Goal: Task Accomplishment & Management: Complete application form

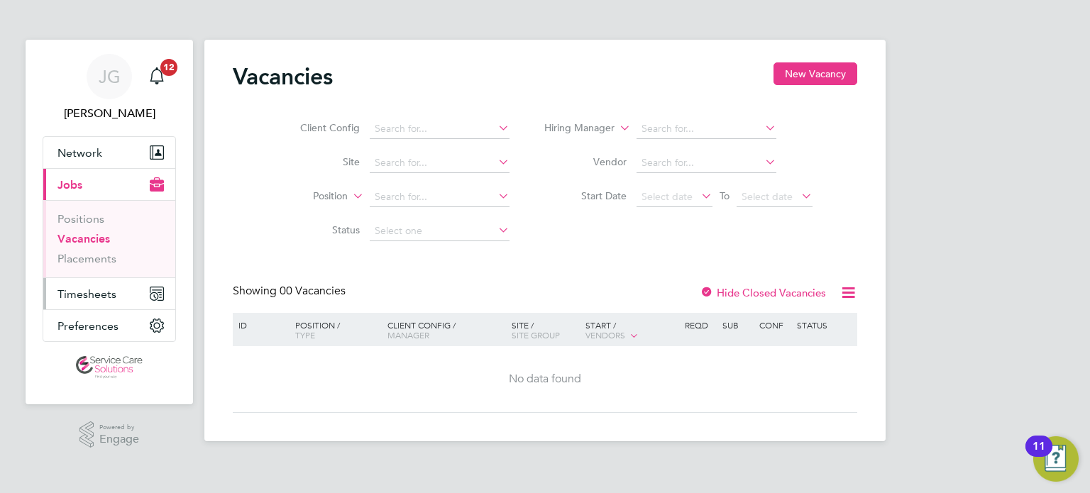
click at [99, 289] on span "Timesheets" at bounding box center [86, 293] width 59 height 13
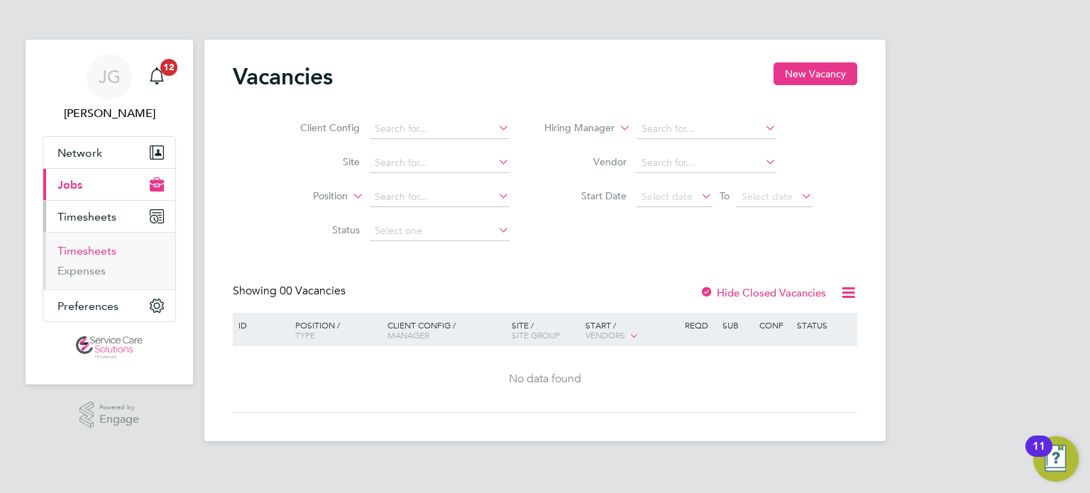
click at [94, 246] on link "Timesheets" at bounding box center [86, 250] width 59 height 13
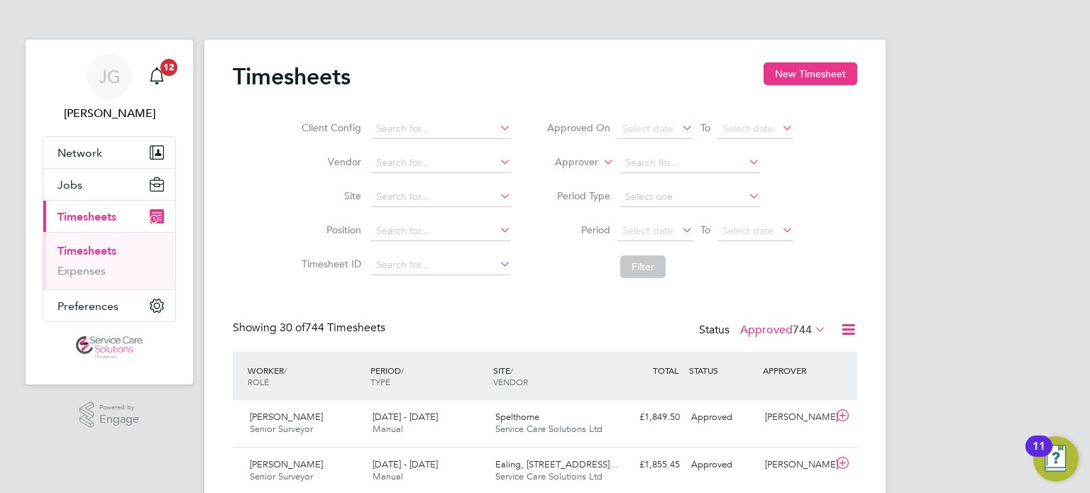
click at [797, 86] on div "Timesheets New Timesheet" at bounding box center [545, 83] width 624 height 43
click at [800, 82] on button "New Timesheet" at bounding box center [810, 73] width 94 height 23
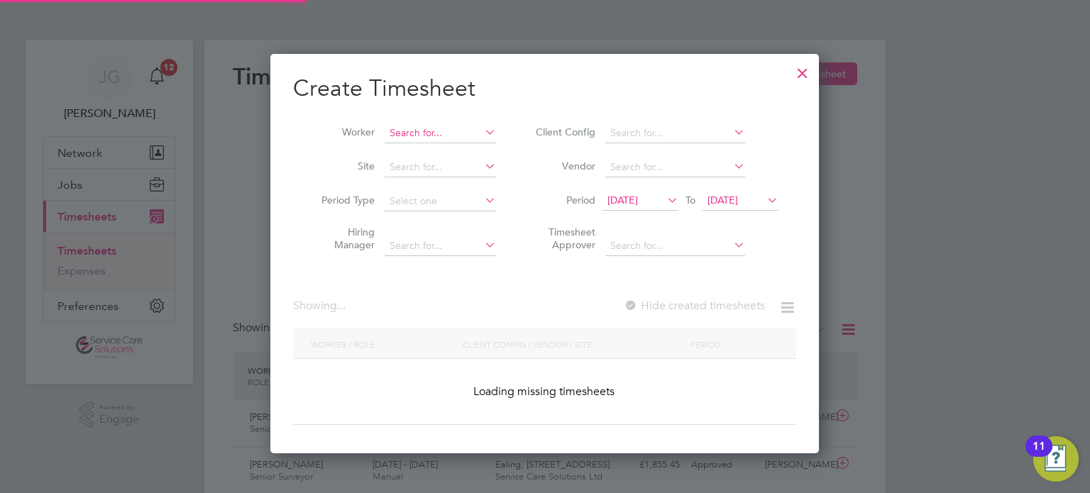
click at [397, 128] on input at bounding box center [440, 133] width 111 height 20
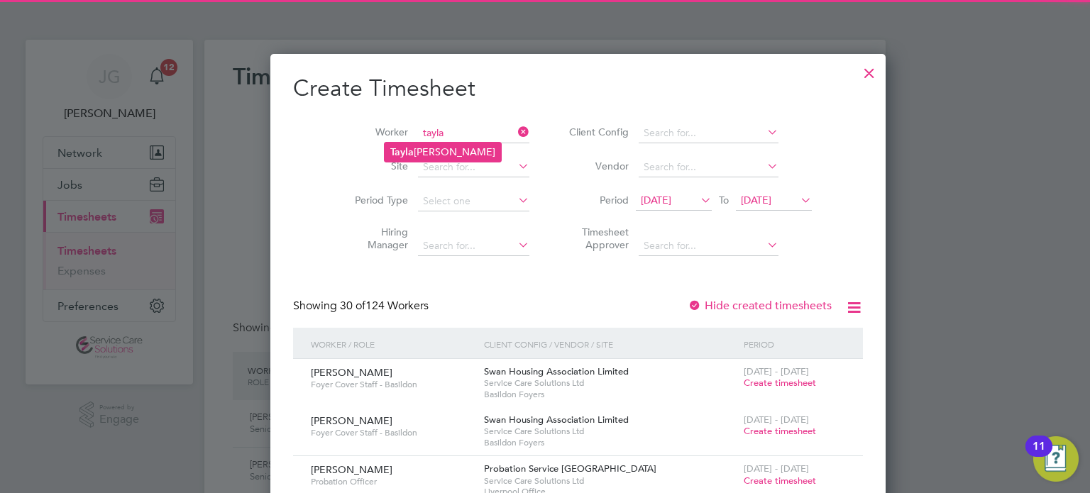
click at [431, 155] on li "[PERSON_NAME]" at bounding box center [443, 152] width 116 height 19
type input "[PERSON_NAME]"
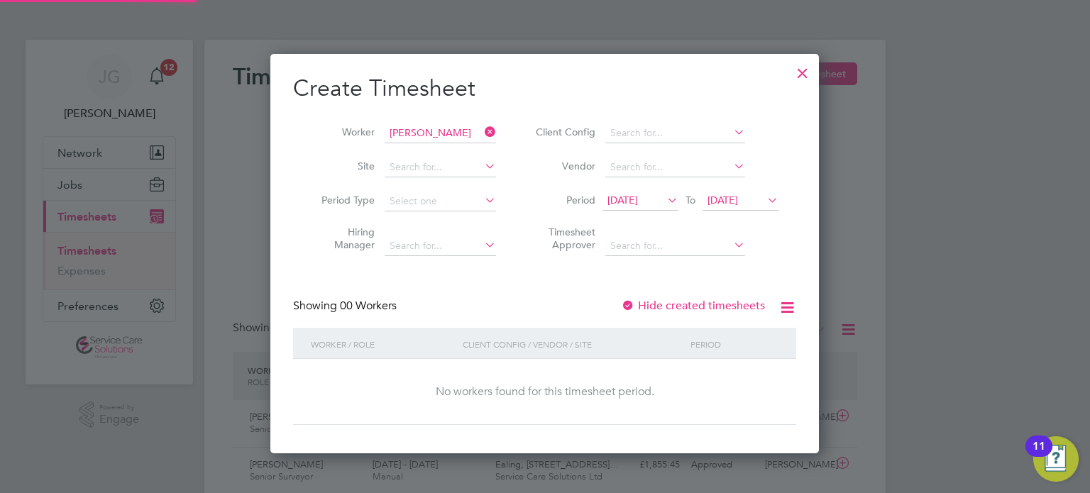
click at [738, 194] on span "[DATE]" at bounding box center [722, 200] width 31 height 13
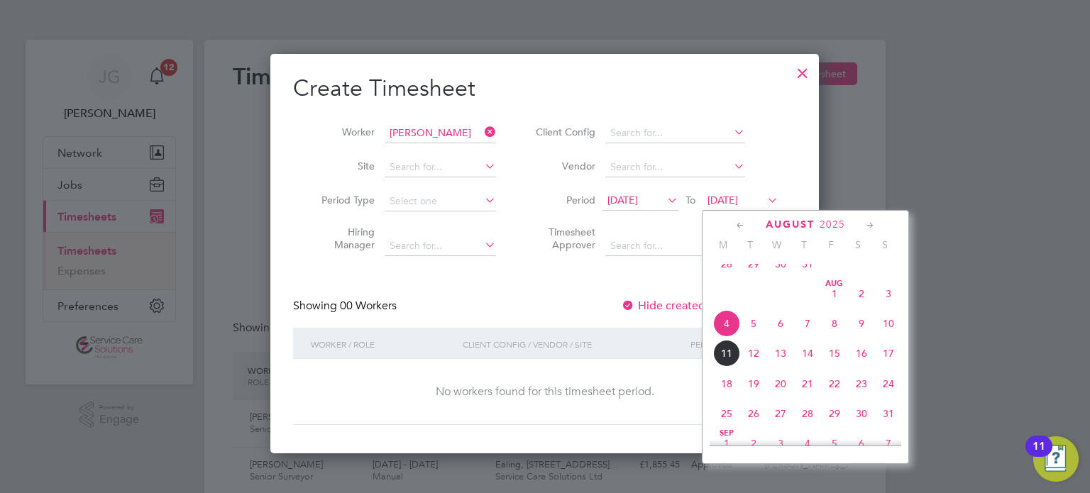
click at [752, 397] on span "19" at bounding box center [753, 383] width 27 height 27
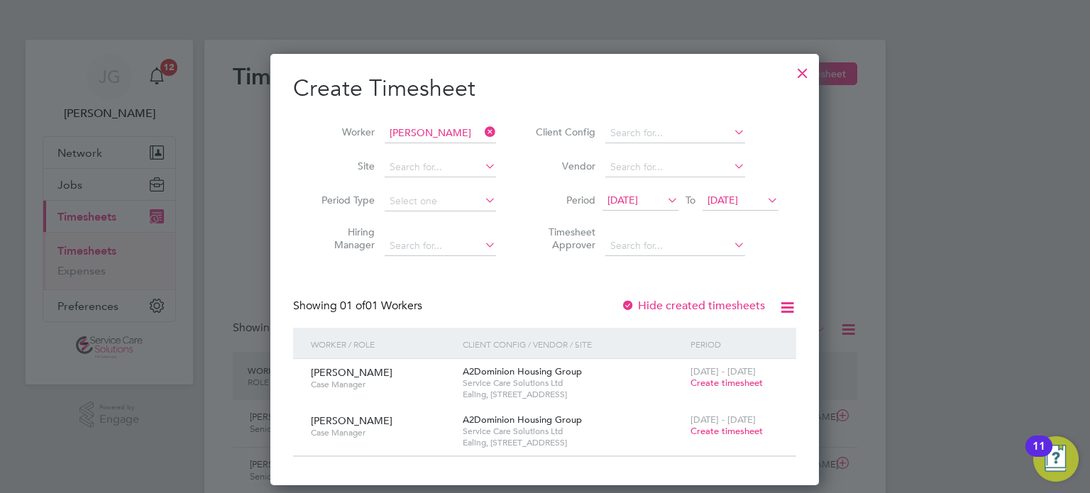
click at [734, 309] on label "Hide created timesheets" at bounding box center [693, 306] width 144 height 14
click at [712, 306] on label "Hide created timesheets" at bounding box center [693, 306] width 144 height 14
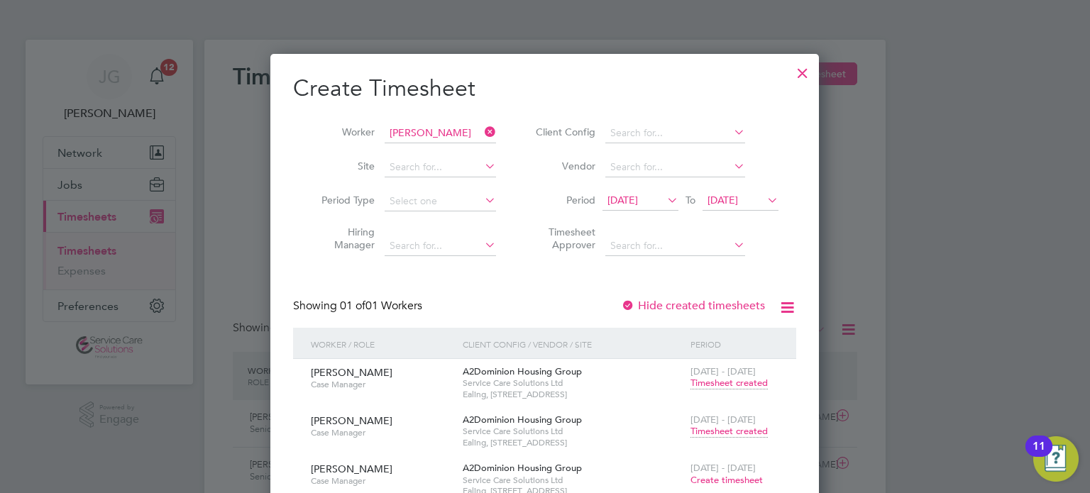
click at [726, 431] on span "Timesheet created" at bounding box center [728, 431] width 77 height 13
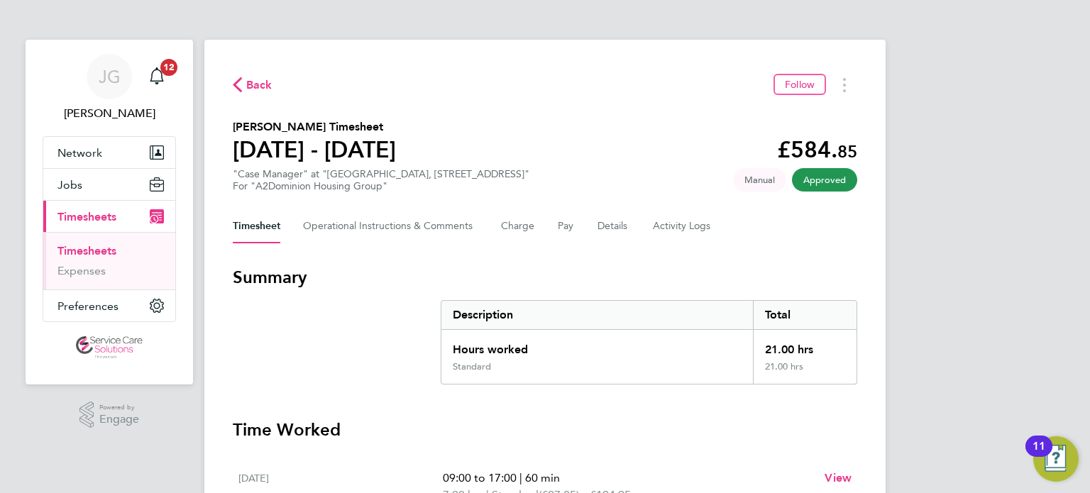
drag, startPoint x: 72, startPoint y: 249, endPoint x: 793, endPoint y: 87, distance: 739.4
click at [72, 249] on link "Timesheets" at bounding box center [86, 250] width 59 height 13
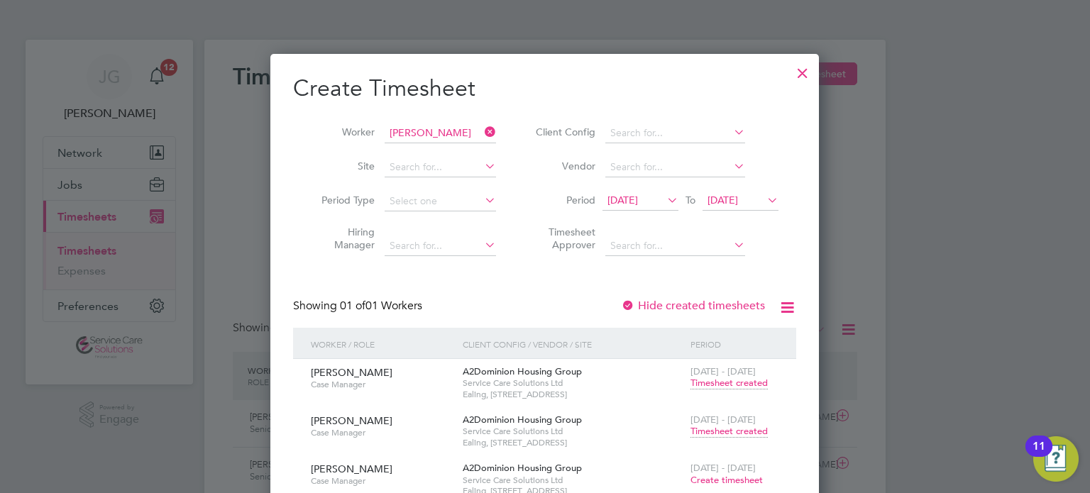
click at [482, 133] on icon at bounding box center [482, 132] width 0 height 20
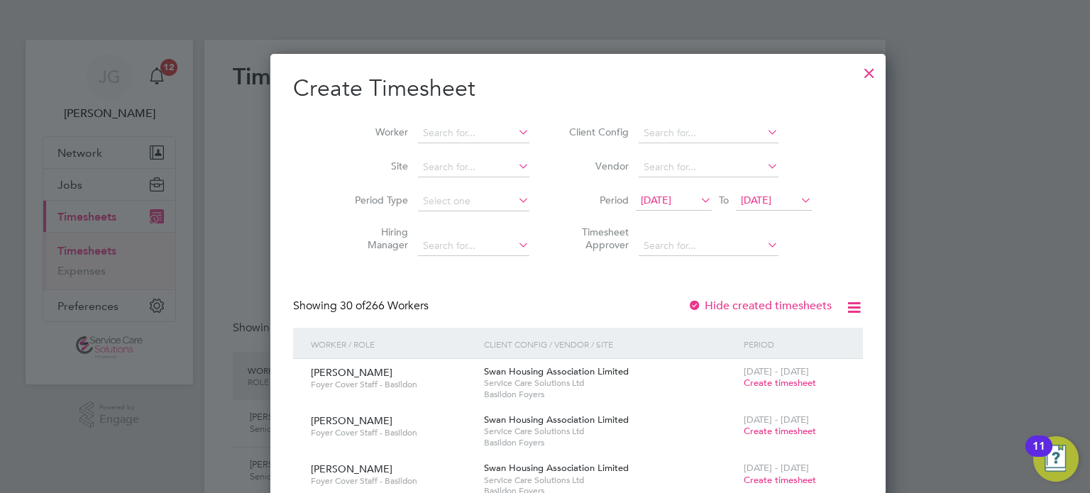
click at [856, 76] on div at bounding box center [869, 70] width 26 height 26
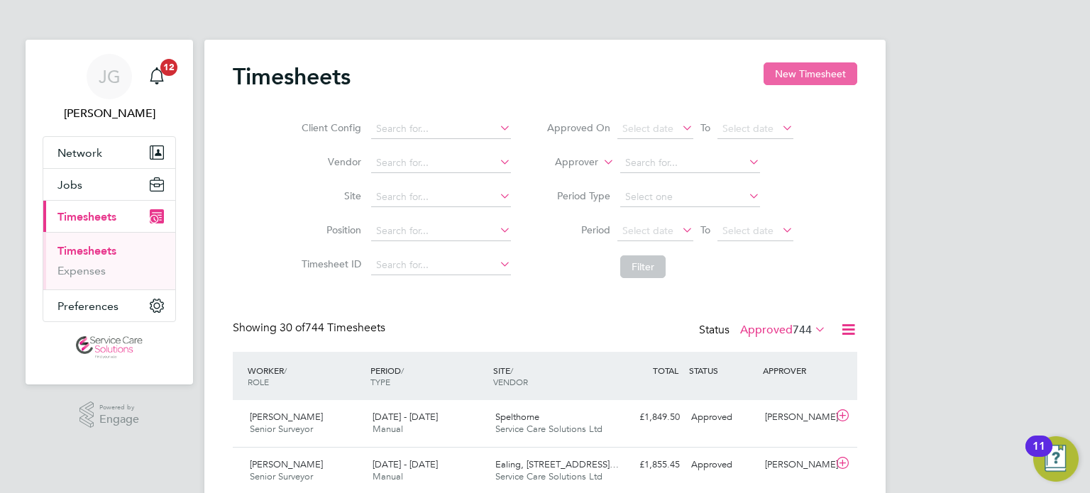
click at [820, 73] on button "New Timesheet" at bounding box center [810, 73] width 94 height 23
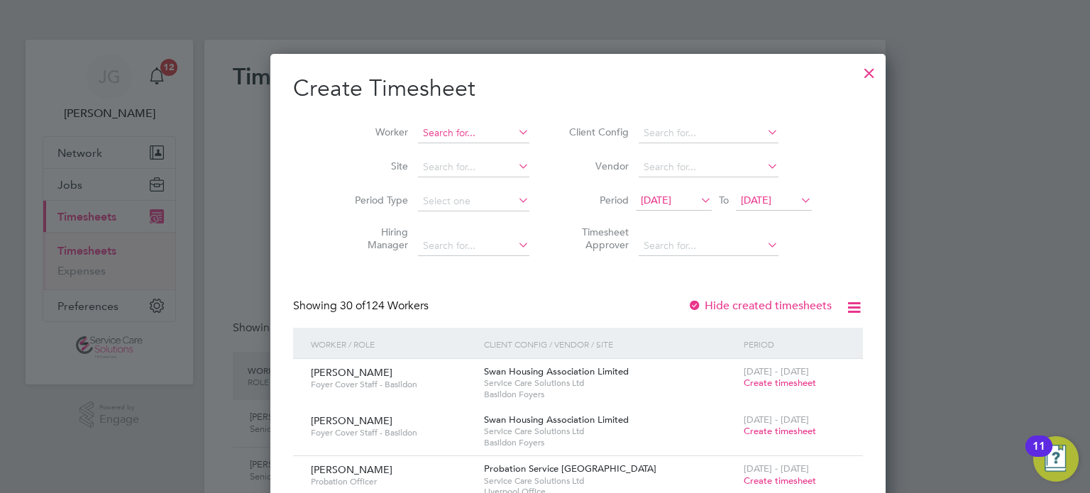
click at [426, 136] on input at bounding box center [473, 133] width 111 height 20
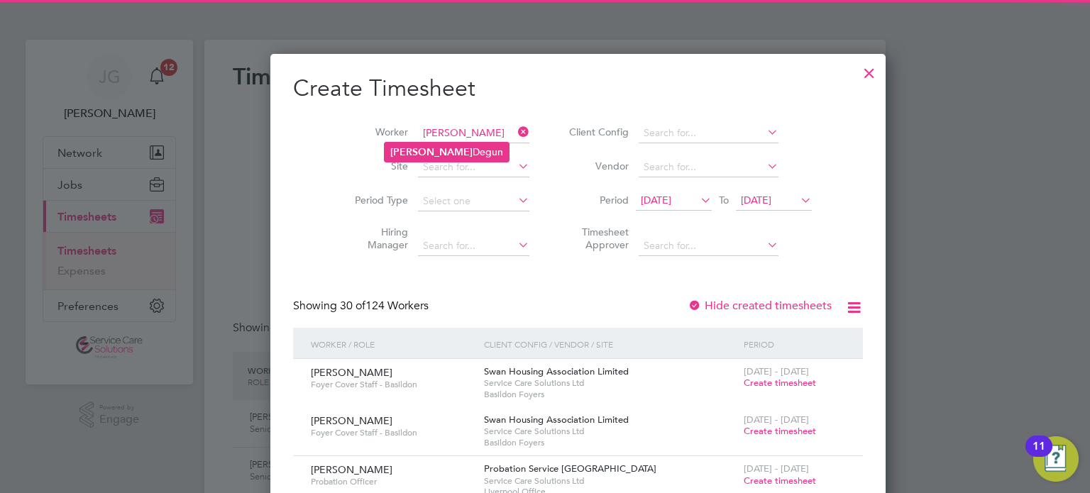
click at [431, 148] on li "[PERSON_NAME]" at bounding box center [447, 152] width 124 height 19
type input "[PERSON_NAME]"
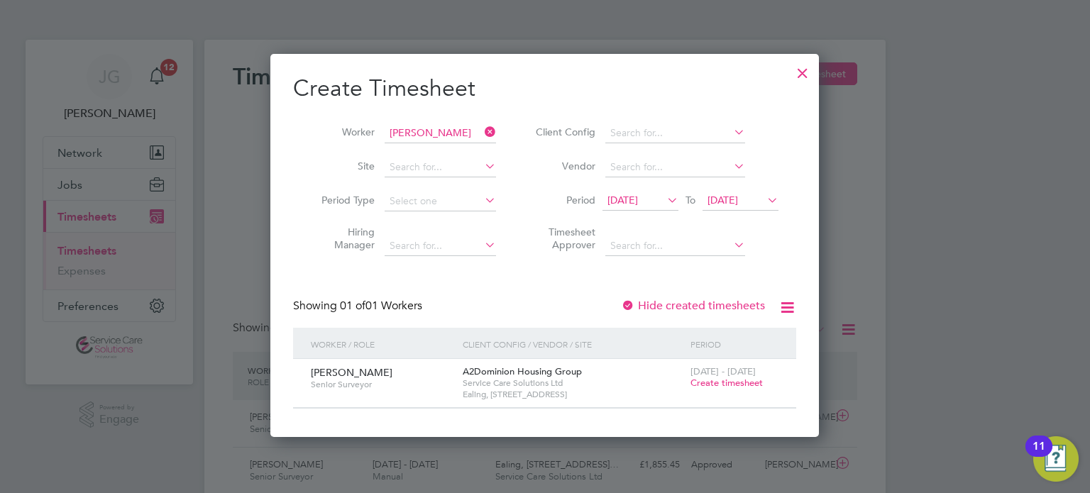
click at [714, 386] on span "Create timesheet" at bounding box center [726, 383] width 72 height 12
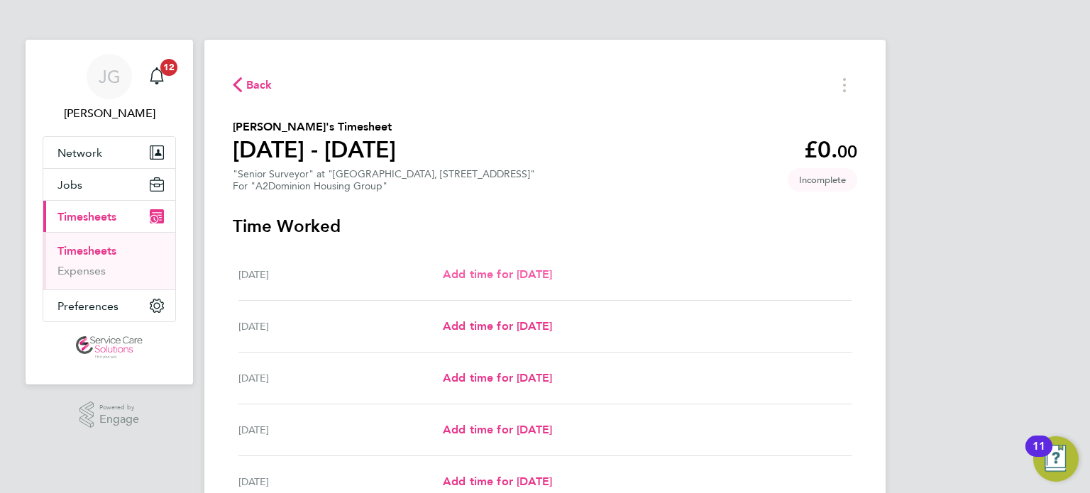
click at [507, 269] on span "Add time for [DATE]" at bounding box center [497, 273] width 109 height 13
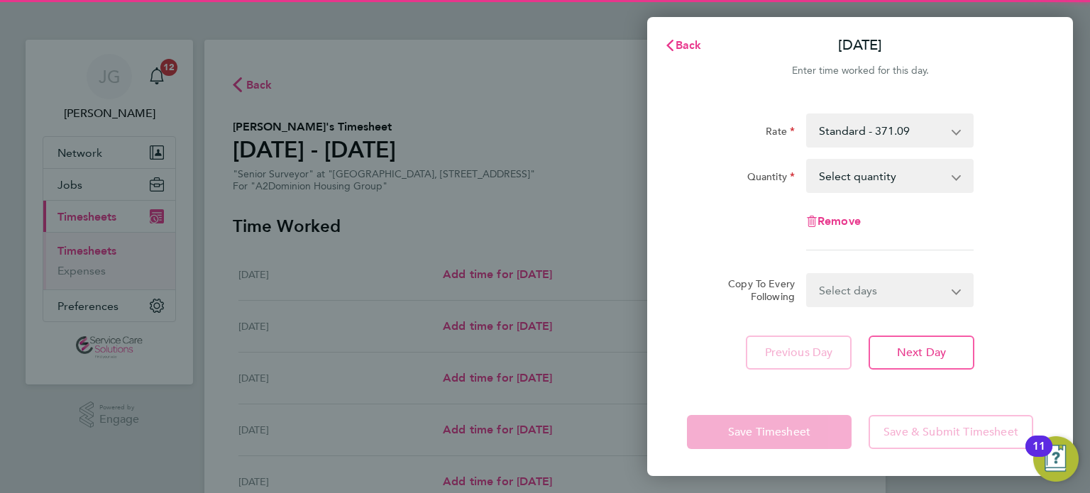
click at [856, 175] on select "Select quantity 0.5 1" at bounding box center [881, 175] width 148 height 31
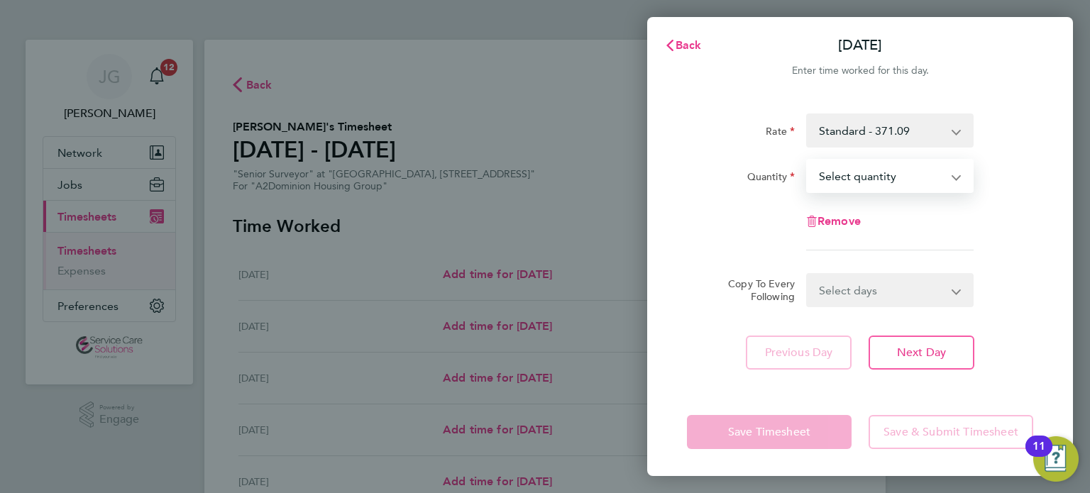
select select "1"
click at [807, 160] on select "Select quantity 0.5 1" at bounding box center [881, 175] width 148 height 31
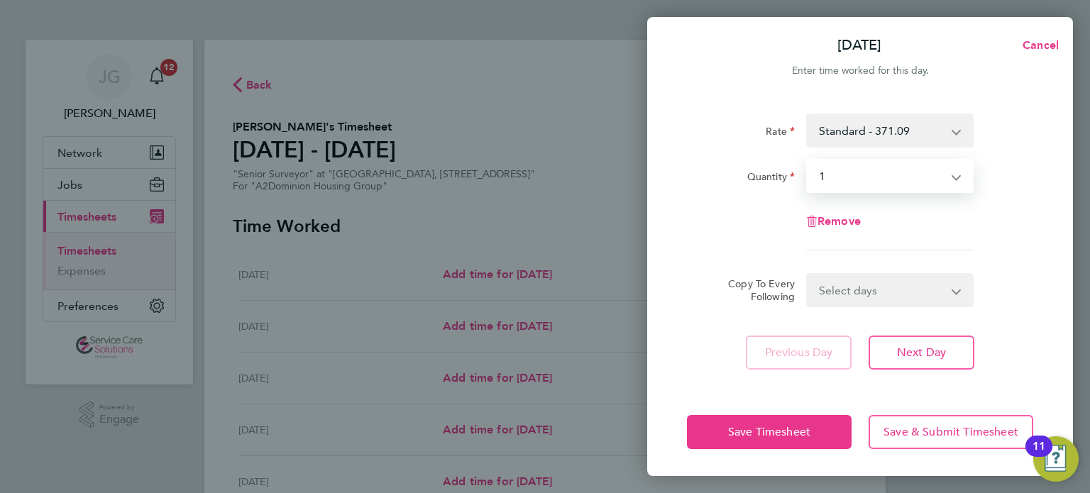
drag, startPoint x: 863, startPoint y: 284, endPoint x: 873, endPoint y: 314, distance: 31.4
click at [863, 285] on select "Select days Day Weekday (Mon-Fri) Weekend (Sat-Sun) [DATE] [DATE] [DATE] [DATE]…" at bounding box center [881, 290] width 149 height 31
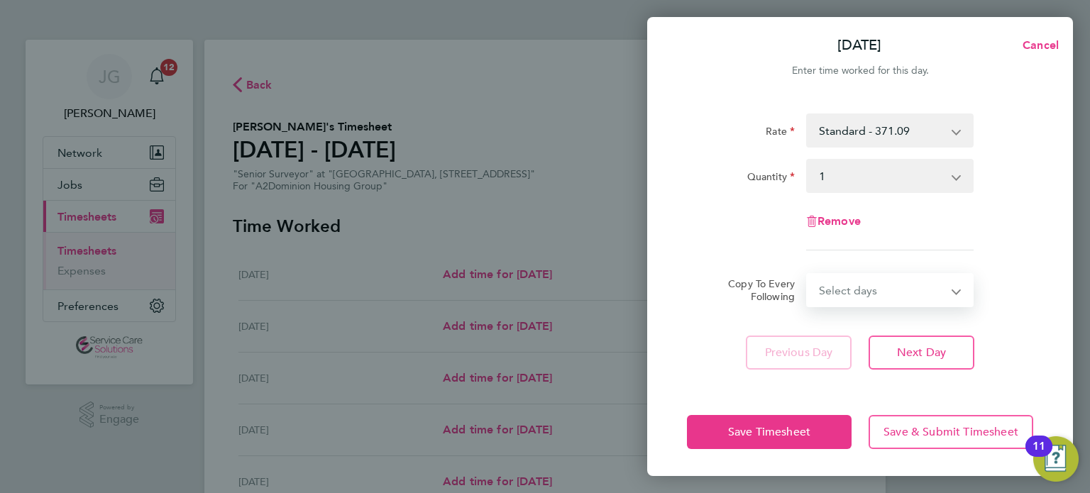
select select "WEEKDAY"
click at [807, 275] on select "Select days Day Weekday (Mon-Fri) Weekend (Sat-Sun) [DATE] [DATE] [DATE] [DATE]…" at bounding box center [881, 290] width 149 height 31
select select "[DATE]"
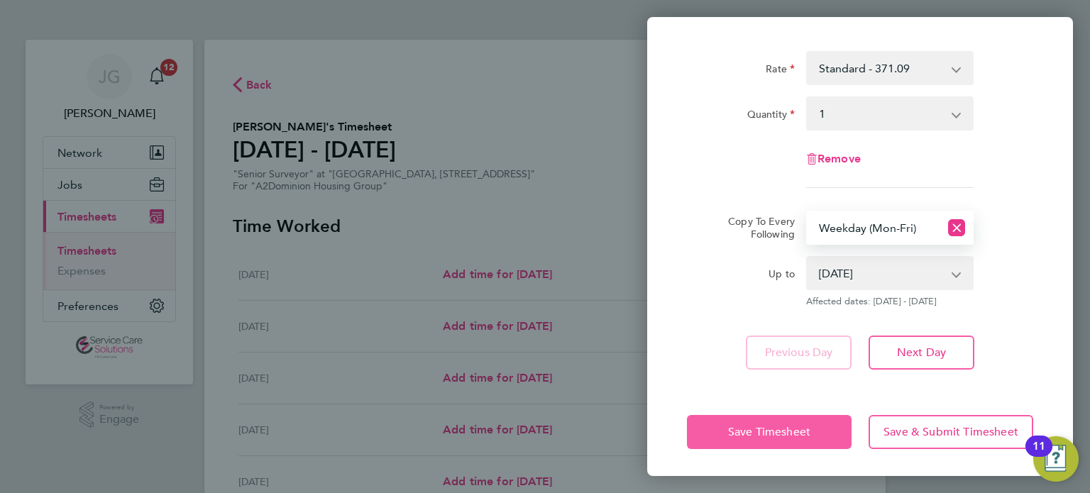
click at [797, 430] on span "Save Timesheet" at bounding box center [769, 432] width 82 height 14
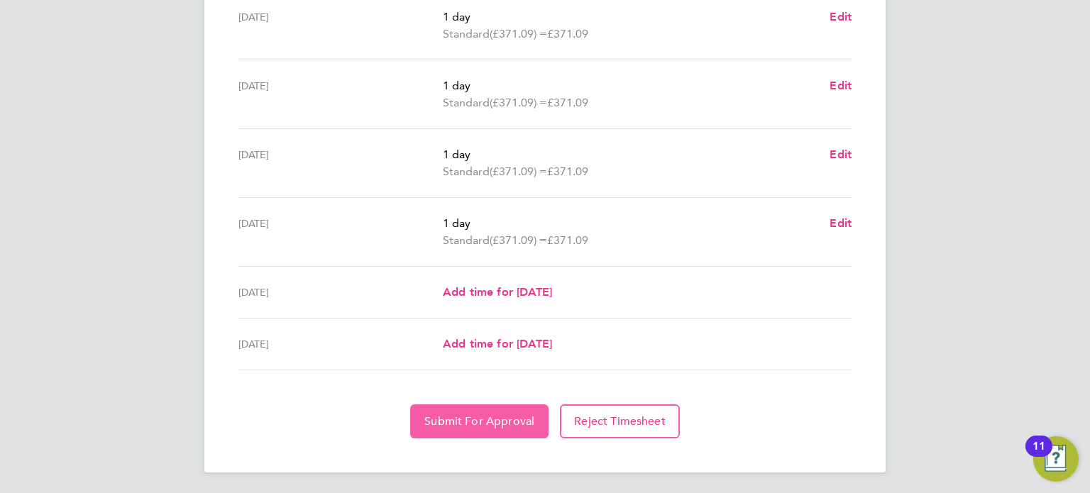
click at [485, 419] on span "Submit For Approval" at bounding box center [479, 421] width 110 height 14
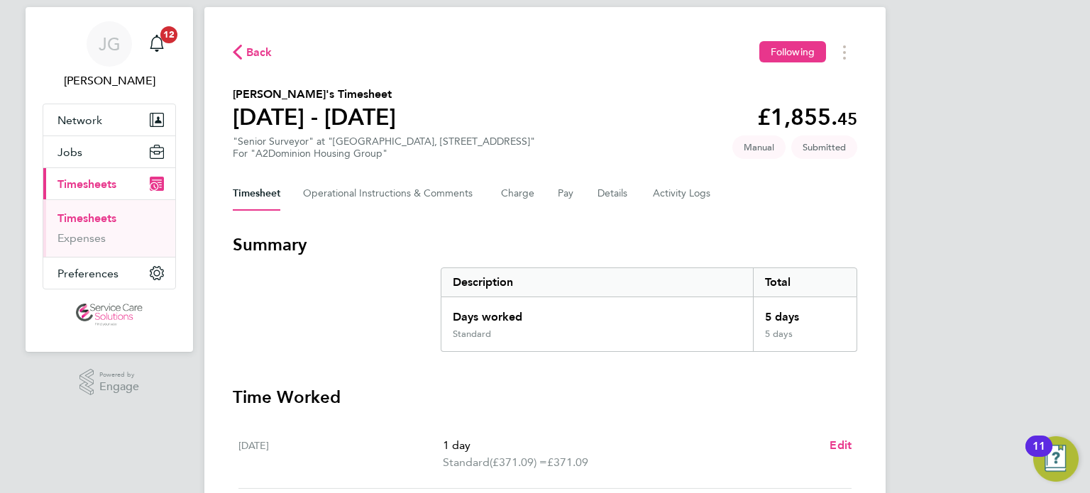
click at [111, 215] on link "Timesheets" at bounding box center [86, 217] width 59 height 13
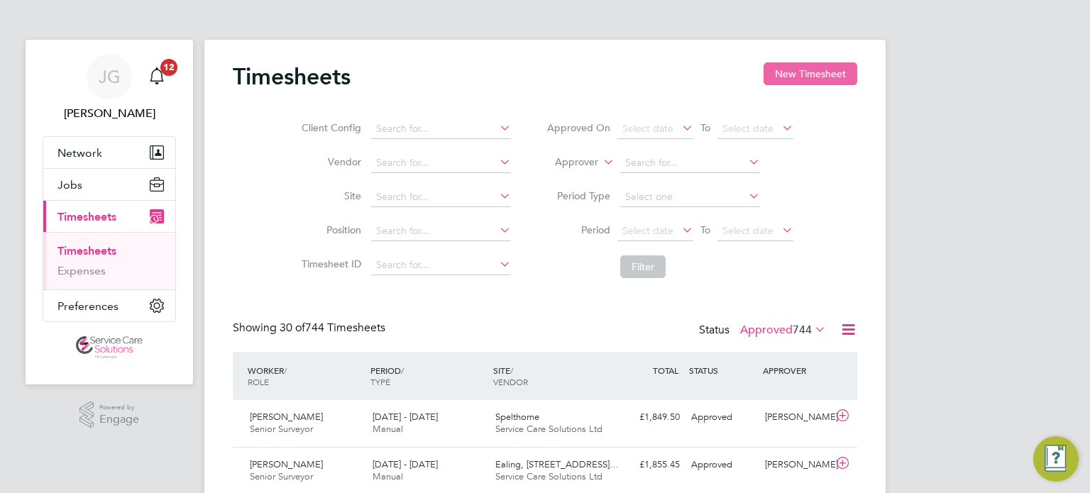
click at [827, 70] on button "New Timesheet" at bounding box center [810, 73] width 94 height 23
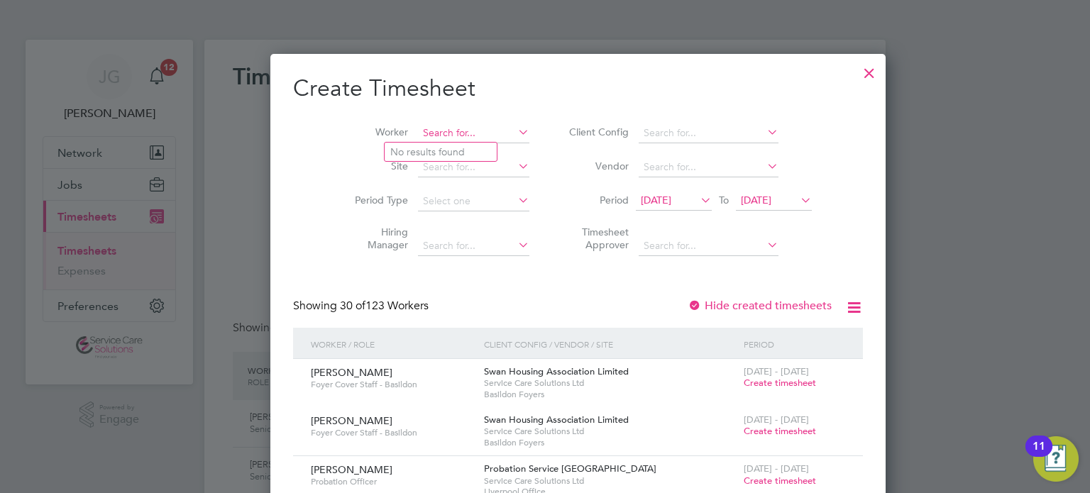
click at [428, 131] on input at bounding box center [473, 133] width 111 height 20
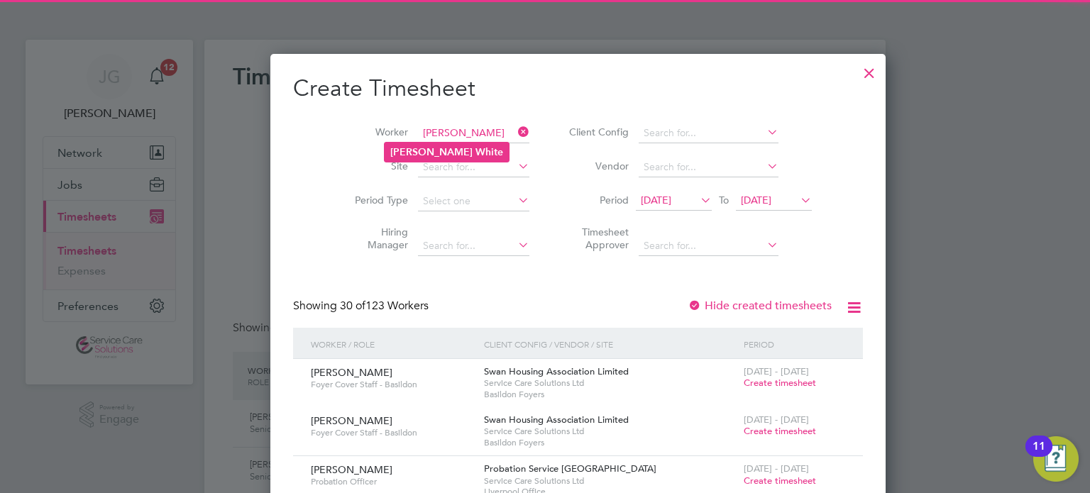
click at [475, 151] on b "White" at bounding box center [489, 152] width 28 height 12
type input "[PERSON_NAME]"
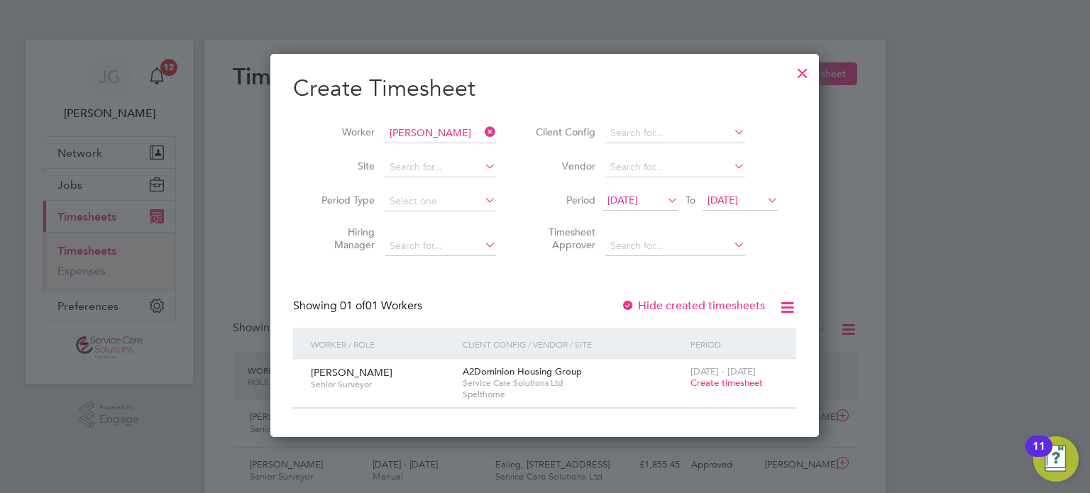
click at [724, 382] on span "Create timesheet" at bounding box center [726, 383] width 72 height 12
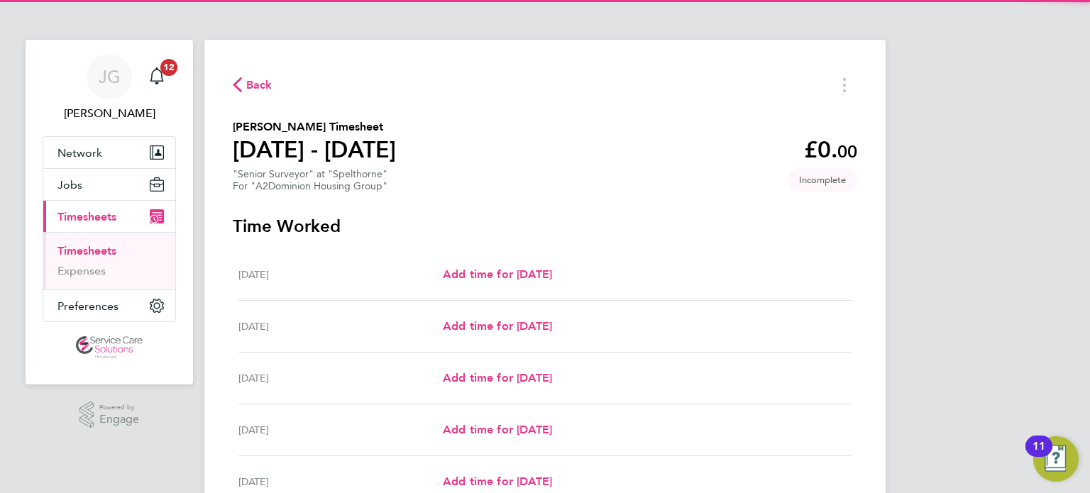
click at [531, 285] on div "[DATE] Add time for [DATE] Add time for [DATE]" at bounding box center [544, 275] width 613 height 52
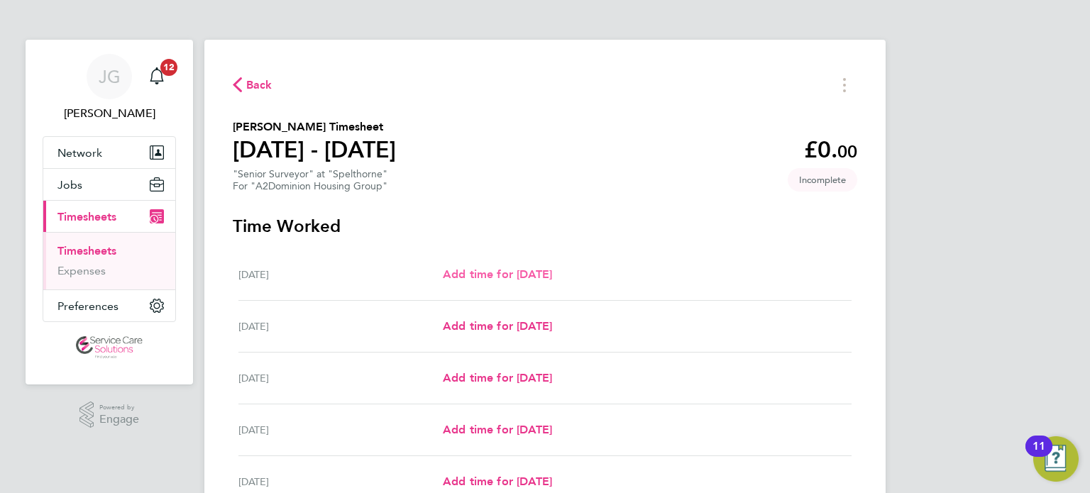
click at [552, 277] on span "Add time for [DATE]" at bounding box center [497, 273] width 109 height 13
select select "30"
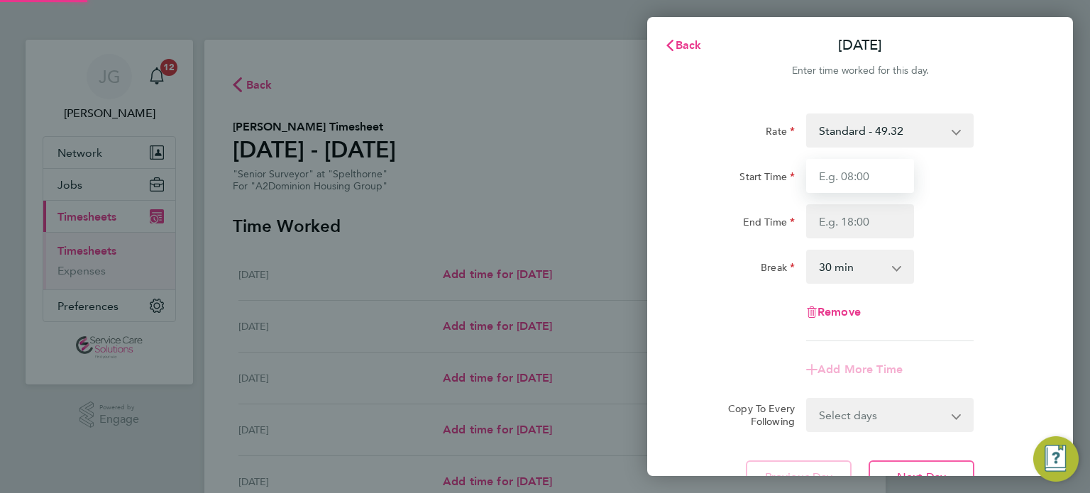
click at [838, 172] on input "Start Time" at bounding box center [860, 176] width 108 height 34
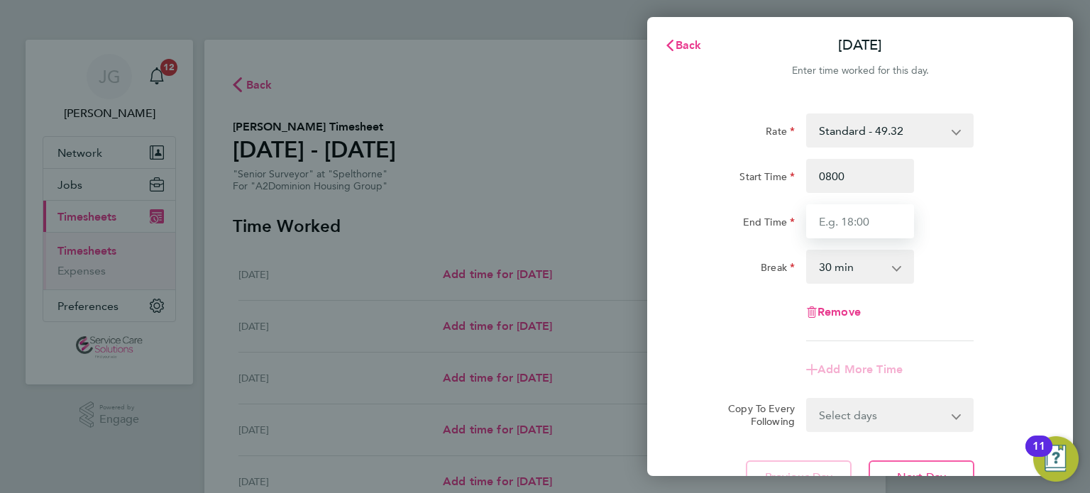
type input "08:00"
type input "16:00"
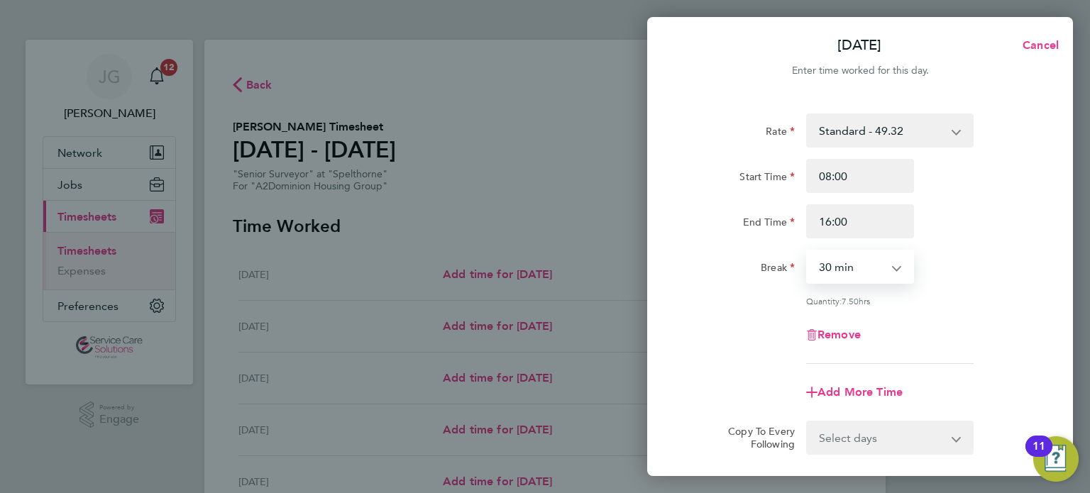
click at [971, 277] on div "Break 0 min 15 min 30 min 45 min 60 min 75 min 90 min" at bounding box center [860, 267] width 358 height 34
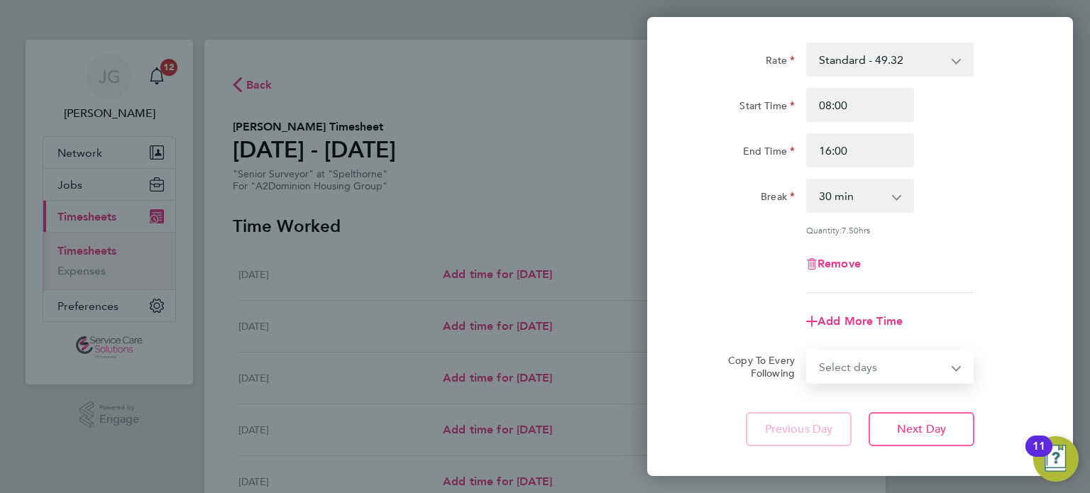
drag, startPoint x: 875, startPoint y: 356, endPoint x: 875, endPoint y: 372, distance: 15.6
click at [875, 356] on select "Select days Day Weekday (Mon-Fri) Weekend (Sat-Sun) [DATE] [DATE] [DATE] [DATE]…" at bounding box center [881, 366] width 149 height 31
click at [894, 360] on select "Select days Day Weekday (Mon-Fri) Weekend (Sat-Sun) [DATE] [DATE] [DATE] [DATE]…" at bounding box center [881, 366] width 149 height 31
select select "WEEKDAY"
click at [807, 351] on select "Select days Day Weekday (Mon-Fri) Weekend (Sat-Sun) [DATE] [DATE] [DATE] [DATE]…" at bounding box center [881, 366] width 149 height 31
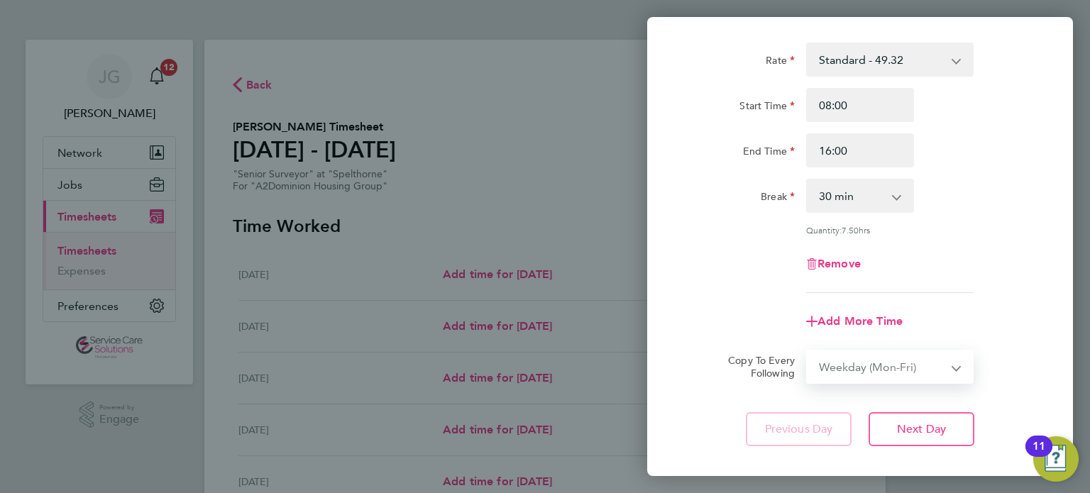
select select "[DATE]"
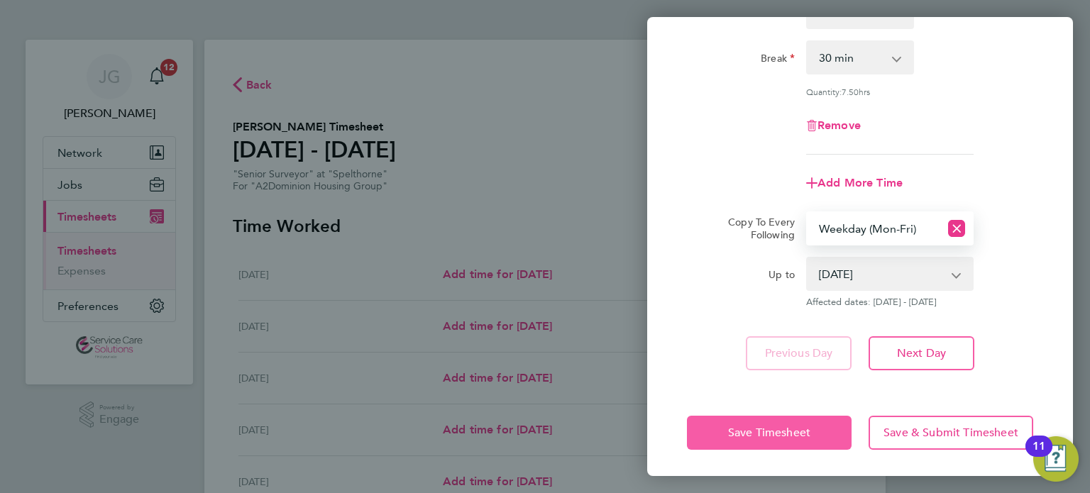
click at [798, 420] on button "Save Timesheet" at bounding box center [769, 433] width 165 height 34
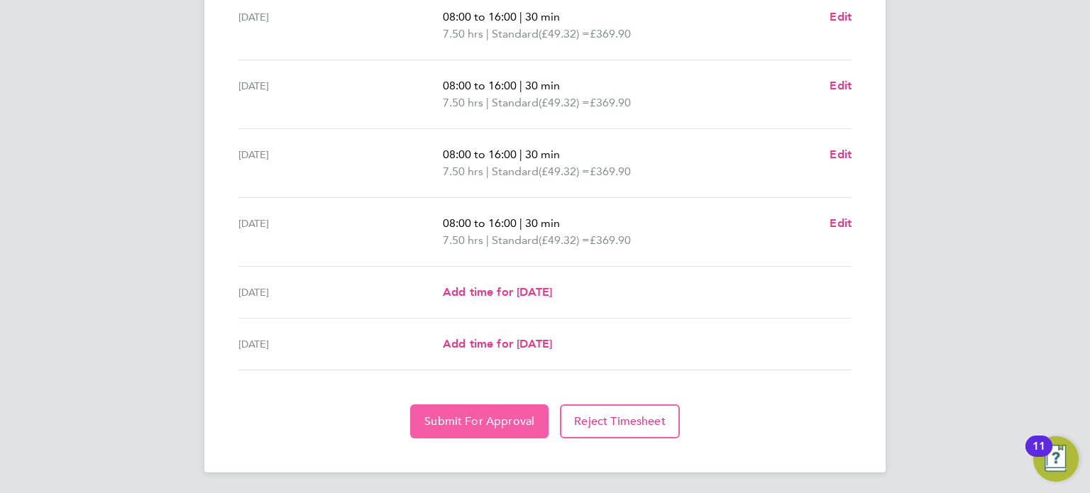
click at [488, 416] on span "Submit For Approval" at bounding box center [479, 421] width 110 height 14
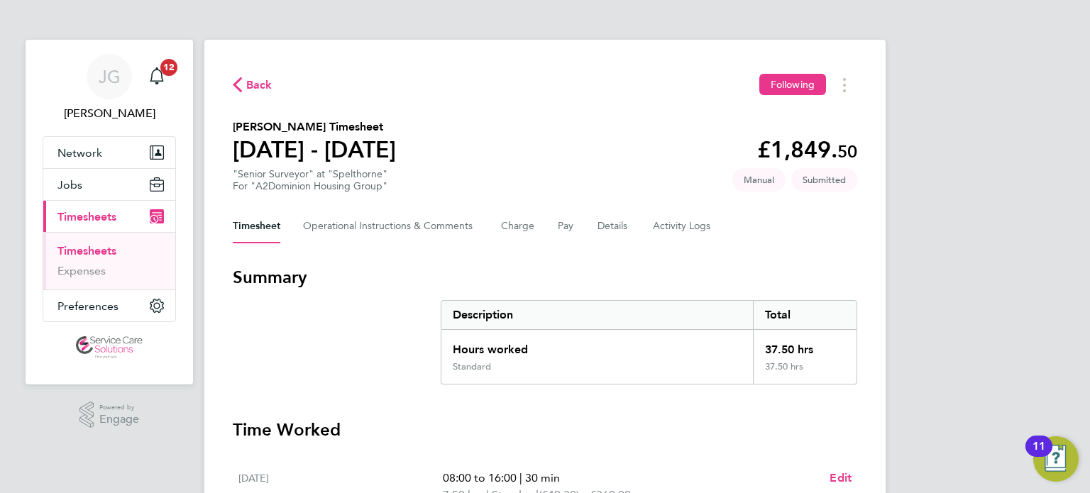
click at [84, 255] on link "Timesheets" at bounding box center [86, 250] width 59 height 13
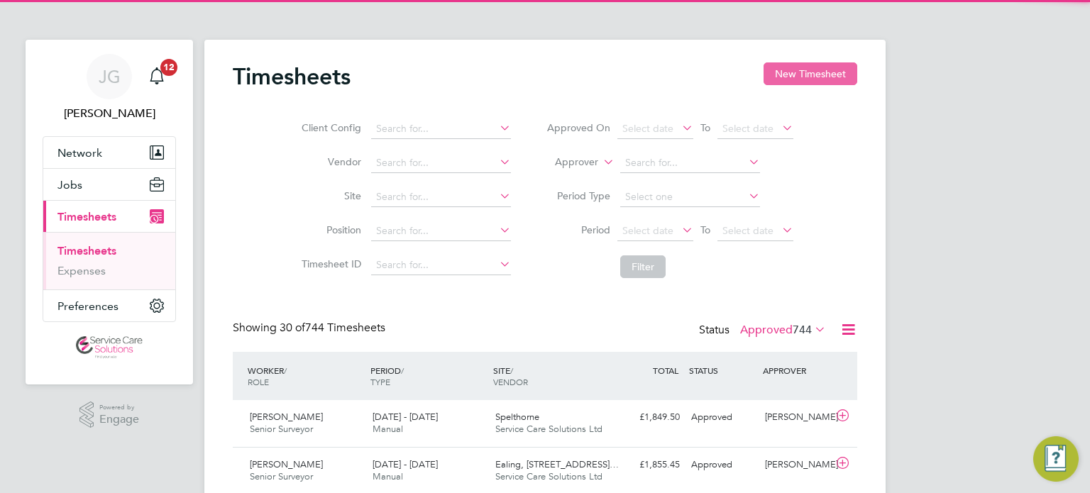
click at [790, 79] on button "New Timesheet" at bounding box center [810, 73] width 94 height 23
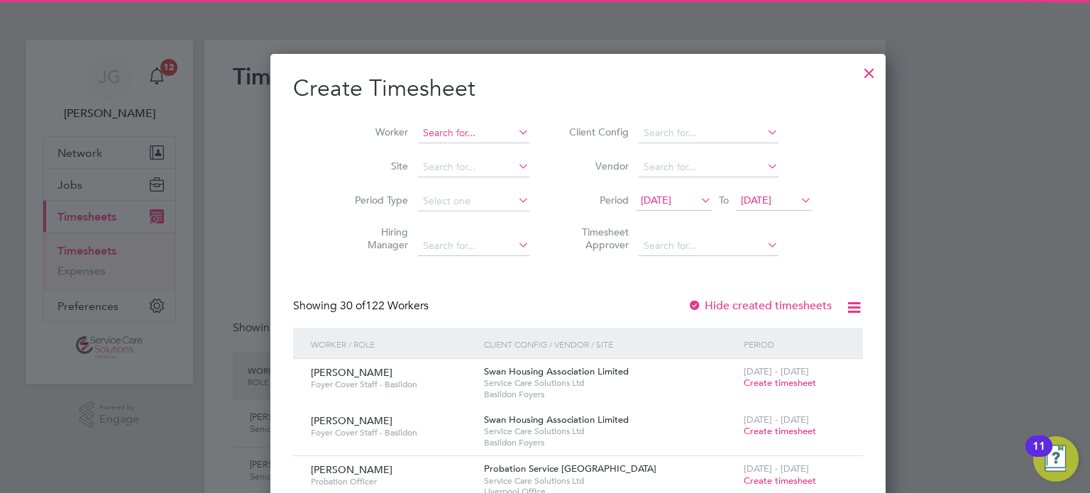
click at [418, 134] on input at bounding box center [473, 133] width 111 height 20
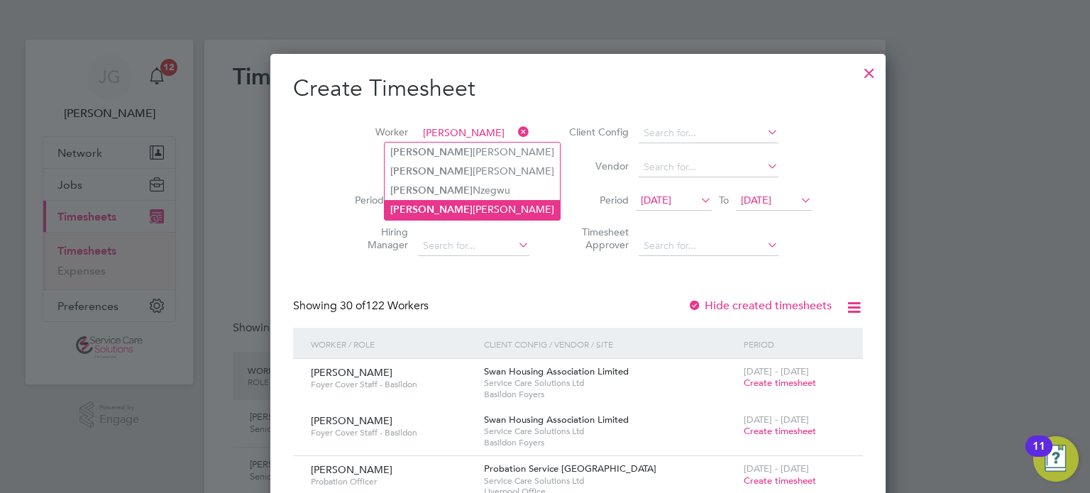
click at [490, 217] on li "[PERSON_NAME]" at bounding box center [472, 209] width 175 height 19
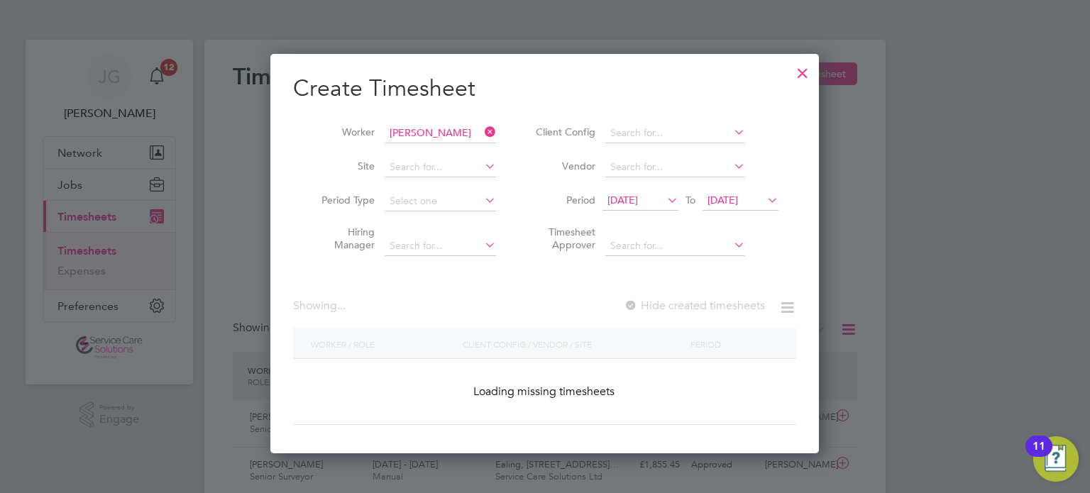
type input "[PERSON_NAME]"
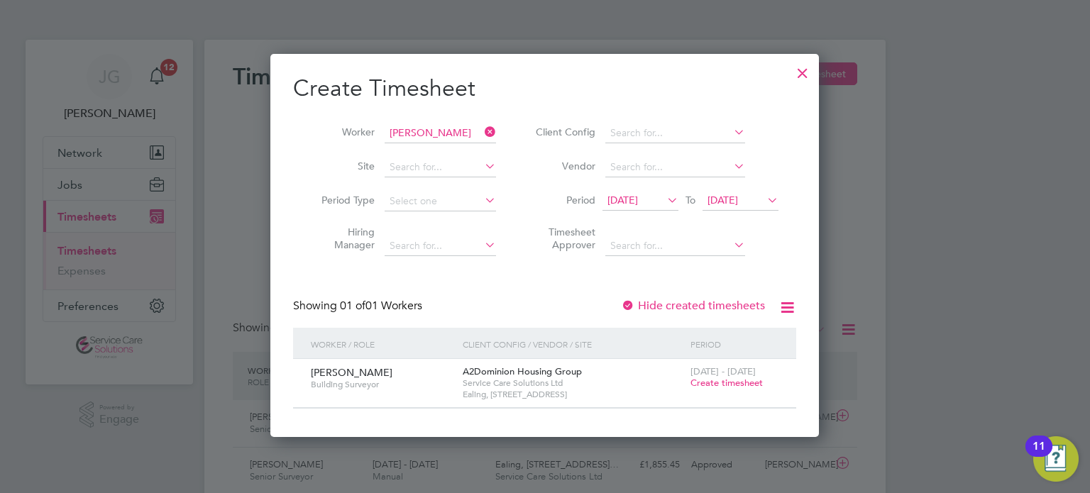
drag, startPoint x: 733, startPoint y: 384, endPoint x: 659, endPoint y: 339, distance: 86.3
click at [734, 384] on span "Create timesheet" at bounding box center [726, 383] width 72 height 12
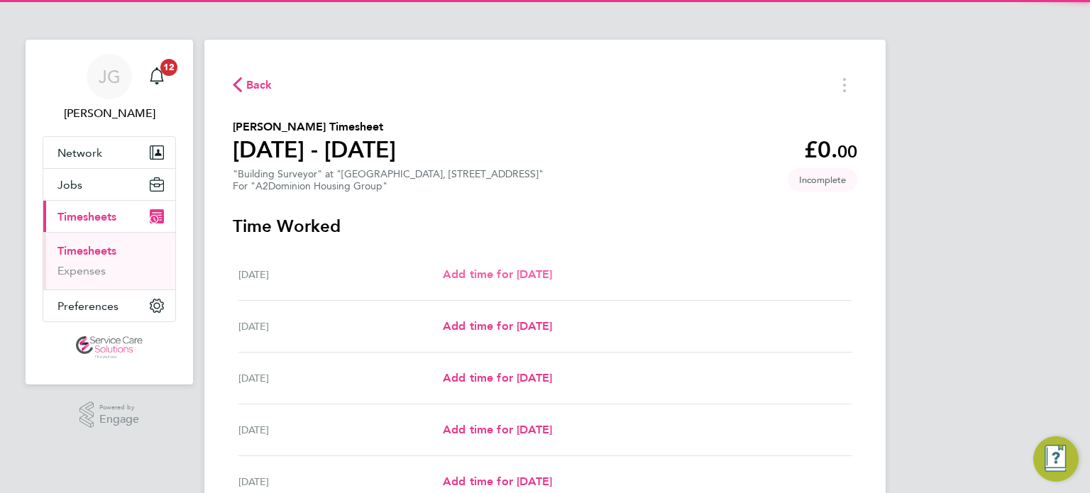
click at [491, 270] on span "Add time for [DATE]" at bounding box center [497, 273] width 109 height 13
select select "30"
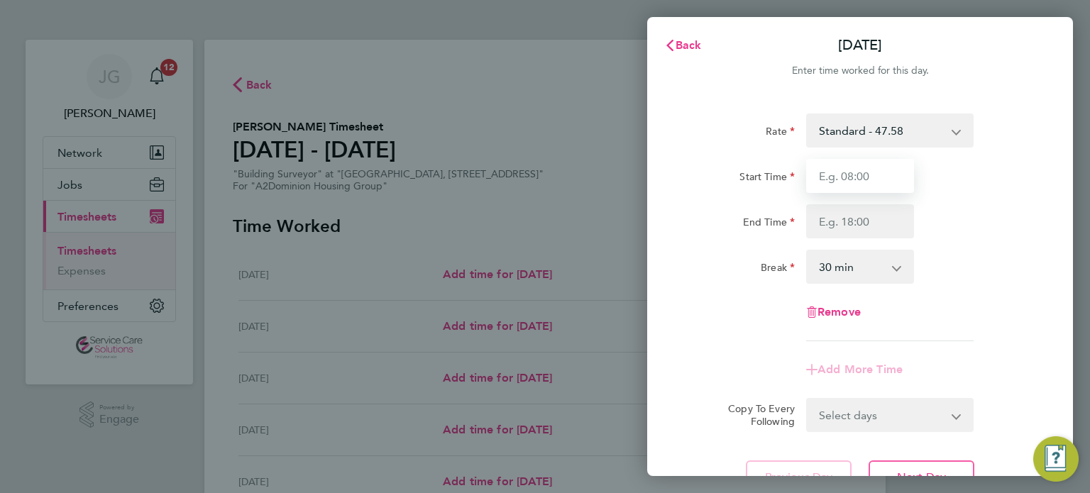
click at [893, 177] on input "Start Time" at bounding box center [860, 176] width 108 height 34
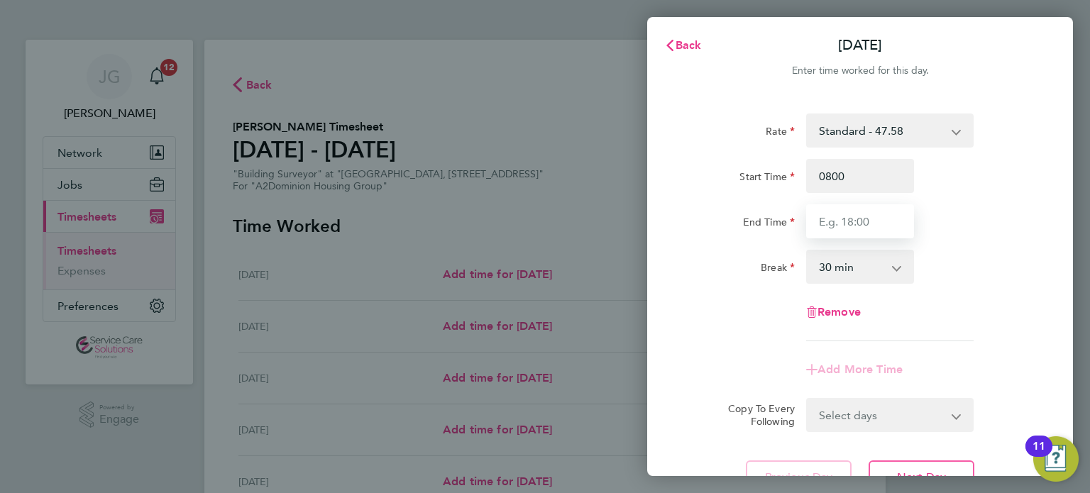
type input "08:00"
type input "16:00"
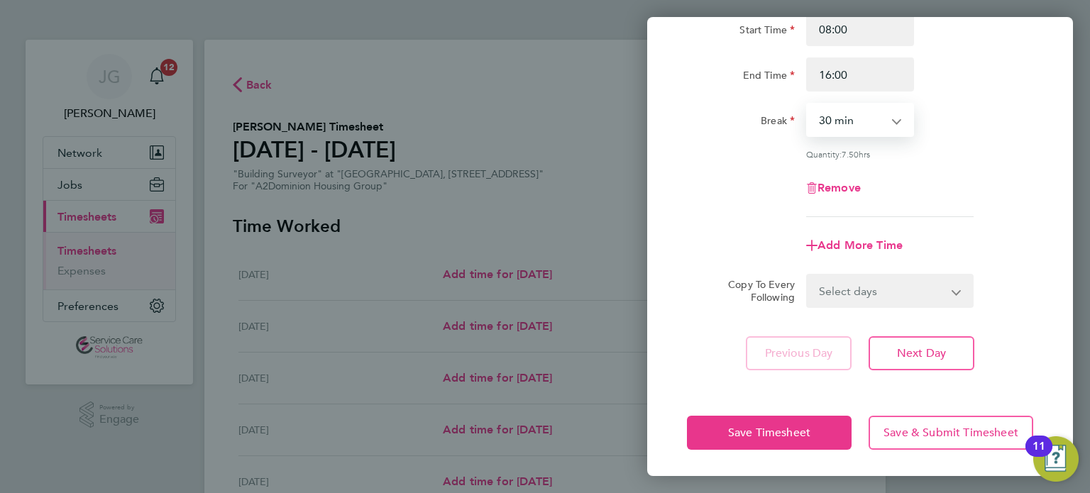
click at [877, 300] on select "Select days Day Weekday (Mon-Fri) Weekend (Sat-Sun) [DATE] [DATE] [DATE] [DATE]…" at bounding box center [881, 290] width 149 height 31
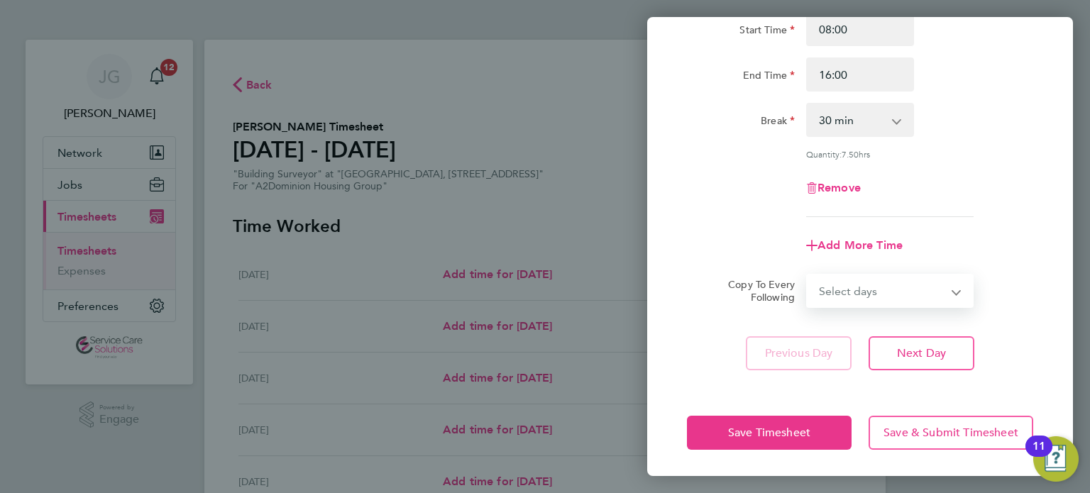
click at [880, 291] on select "Select days Day Weekday (Mon-Fri) Weekend (Sat-Sun) [DATE] [DATE] [DATE] [DATE]…" at bounding box center [881, 290] width 149 height 31
select select "WEEKDAY"
click at [807, 275] on select "Select days Day Weekday (Mon-Fri) Weekend (Sat-Sun) [DATE] [DATE] [DATE] [DATE]…" at bounding box center [881, 290] width 149 height 31
select select "[DATE]"
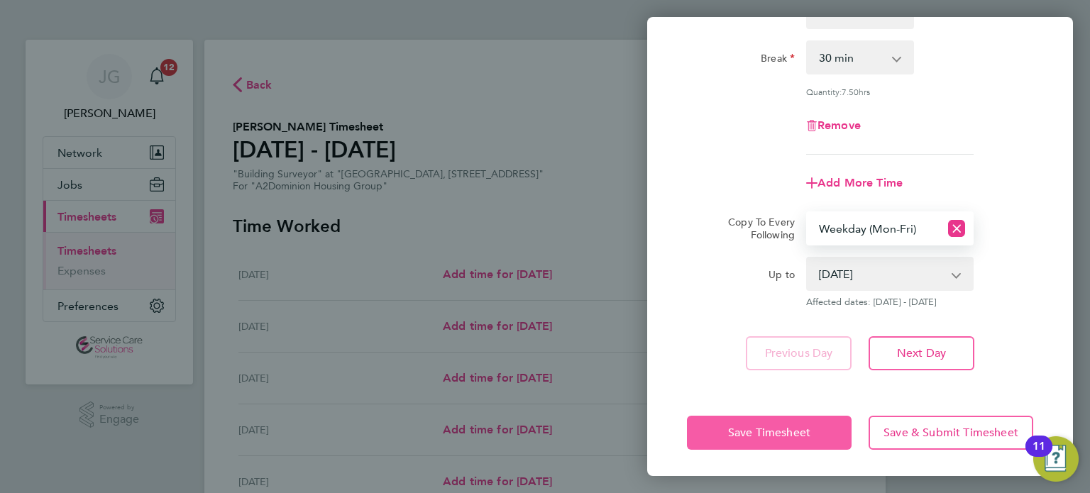
click at [792, 418] on button "Save Timesheet" at bounding box center [769, 433] width 165 height 34
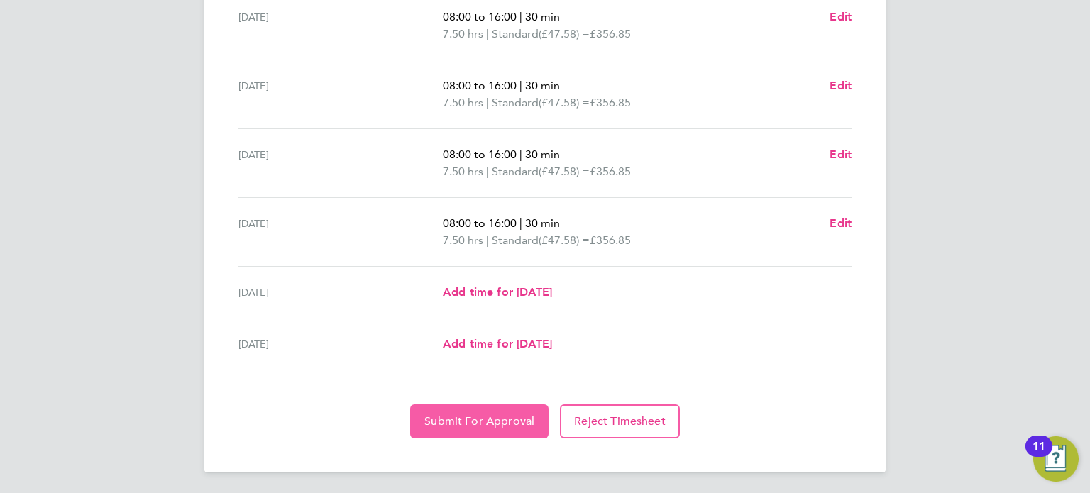
click at [509, 422] on span "Submit For Approval" at bounding box center [479, 421] width 110 height 14
